Goal: Use online tool/utility: Utilize a website feature to perform a specific function

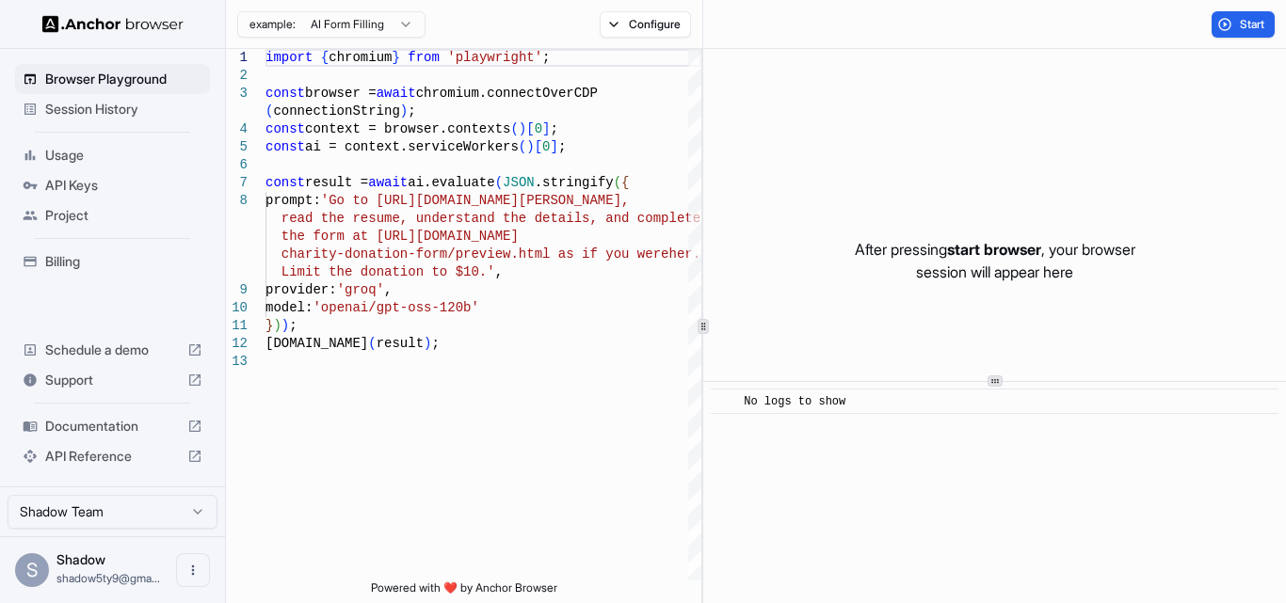
click at [949, 245] on span "start browser" at bounding box center [994, 249] width 94 height 19
click at [83, 182] on span "API Keys" at bounding box center [123, 185] width 157 height 19
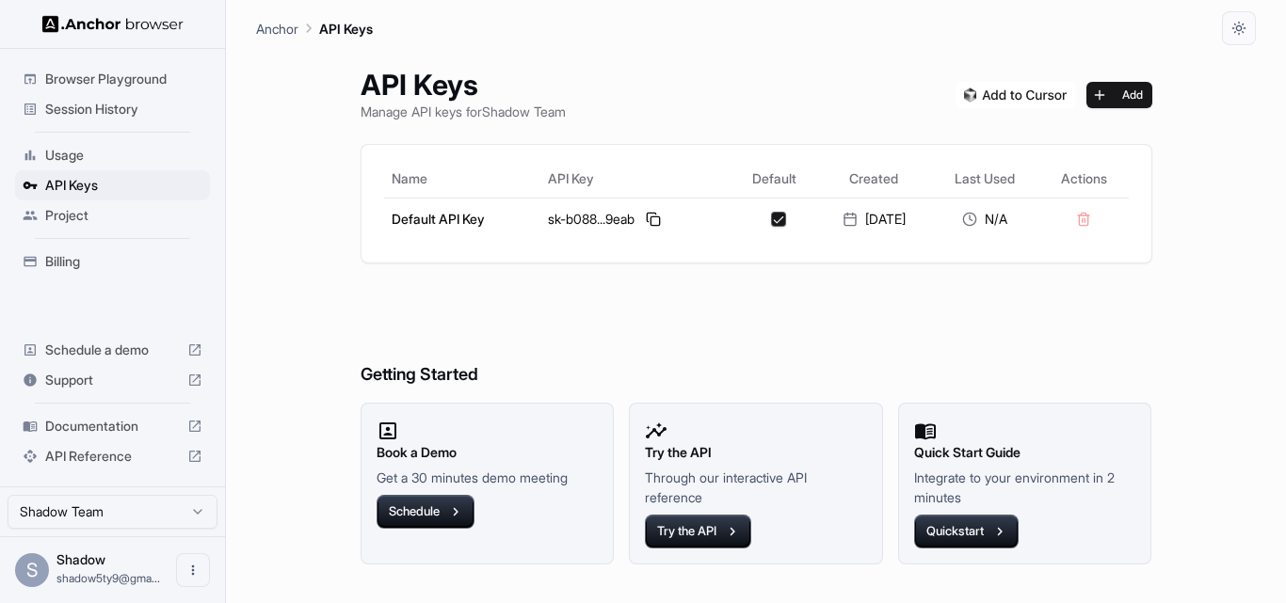
click at [71, 77] on span "Browser Playground" at bounding box center [123, 79] width 157 height 19
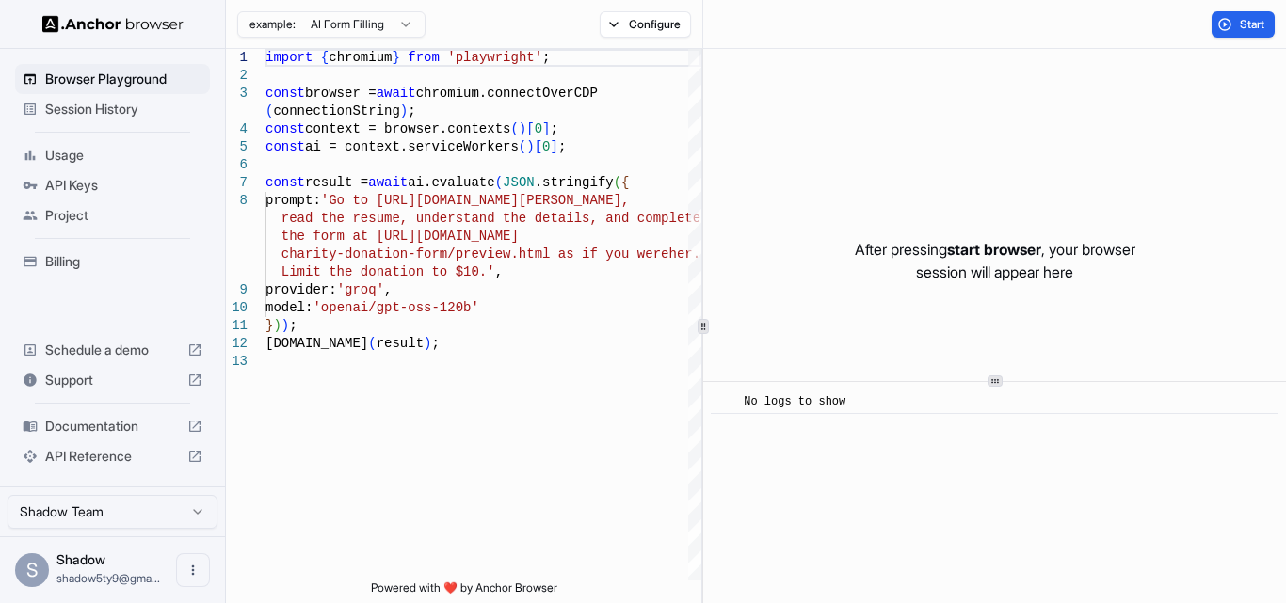
click at [394, 24] on html "Browser Playground Session History Usage API Keys Project Billing Schedule a de…" at bounding box center [643, 301] width 1286 height 603
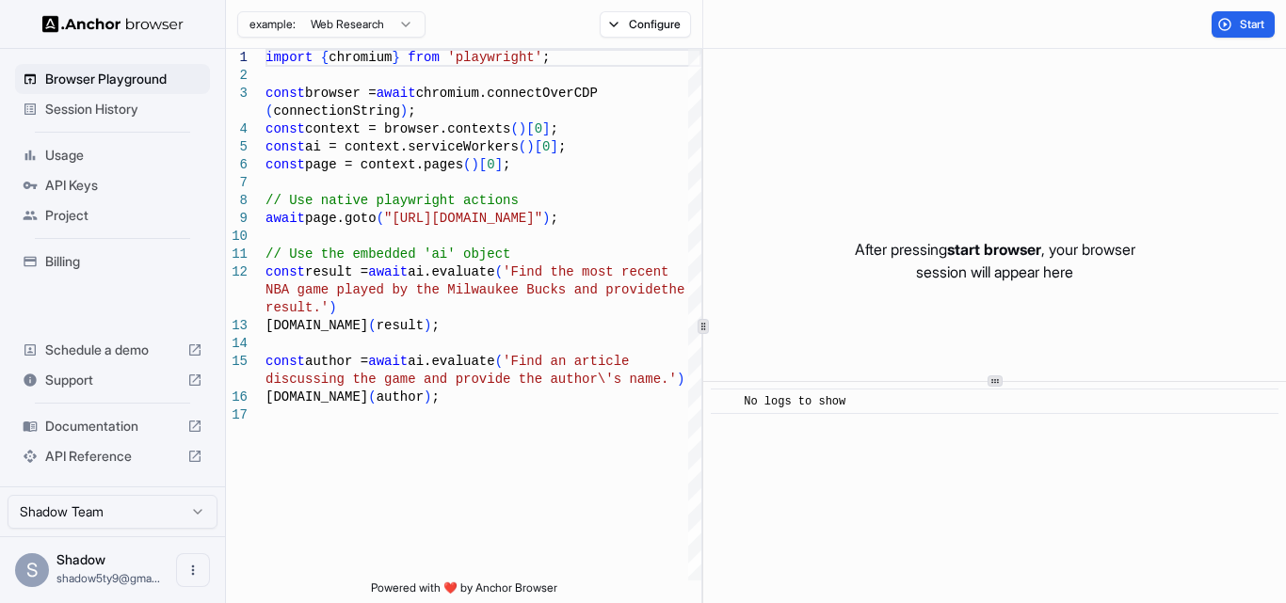
click at [301, 22] on html "Browser Playground Session History Usage API Keys Project Billing Schedule a de…" at bounding box center [643, 301] width 1286 height 603
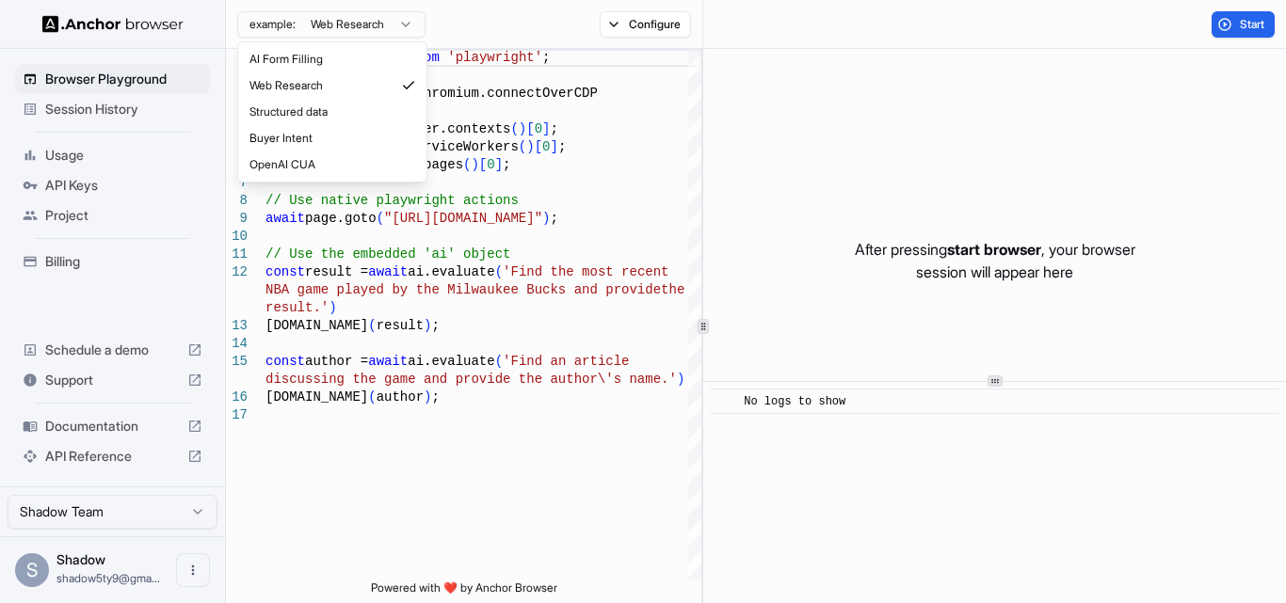
type textarea "**********"
